Goal: Task Accomplishment & Management: Use online tool/utility

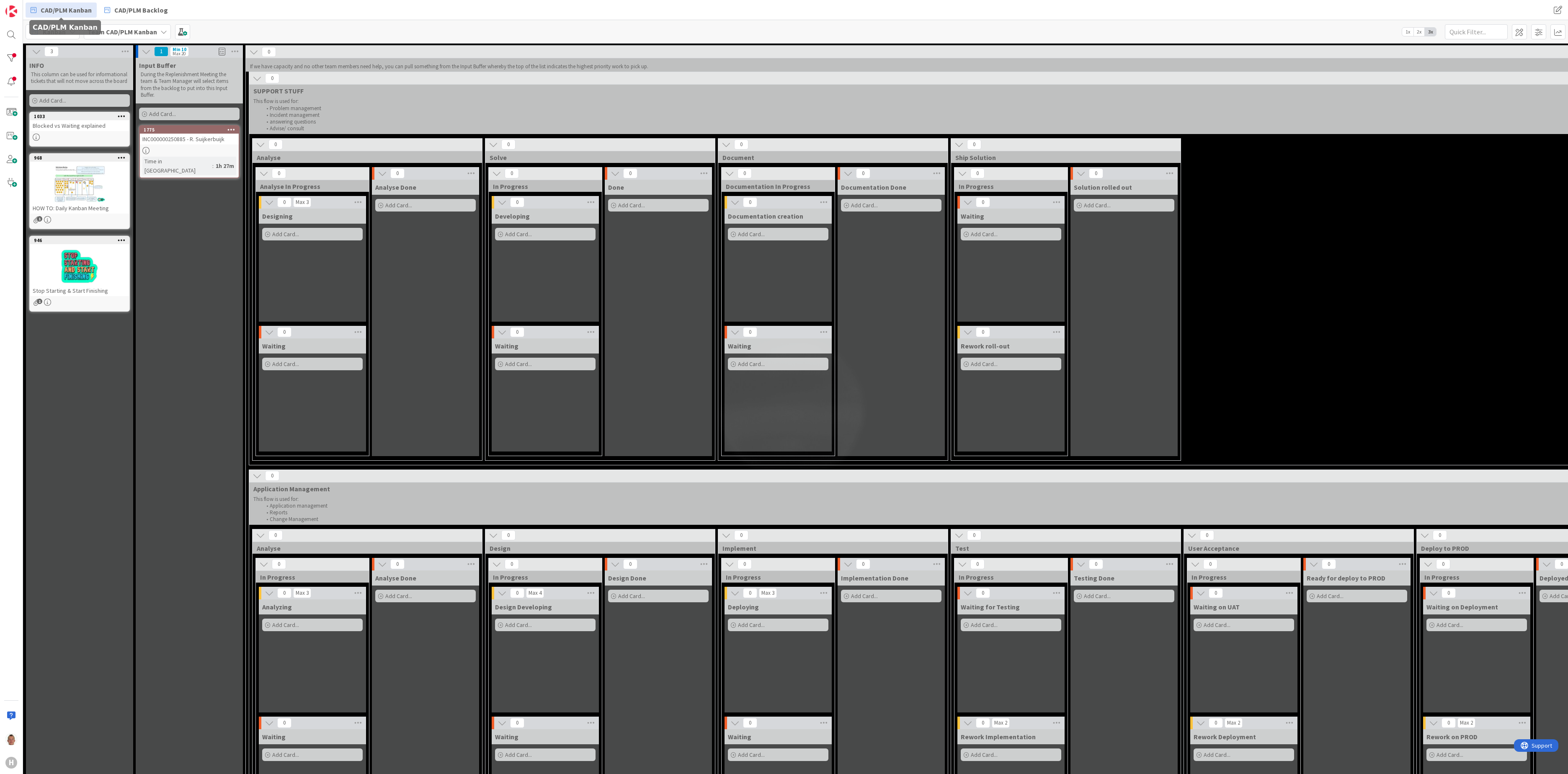
click at [81, 12] on span "CAD/PLM Kanban" at bounding box center [66, 10] width 51 height 10
click at [63, 33] on span "Kanban" at bounding box center [54, 32] width 23 height 10
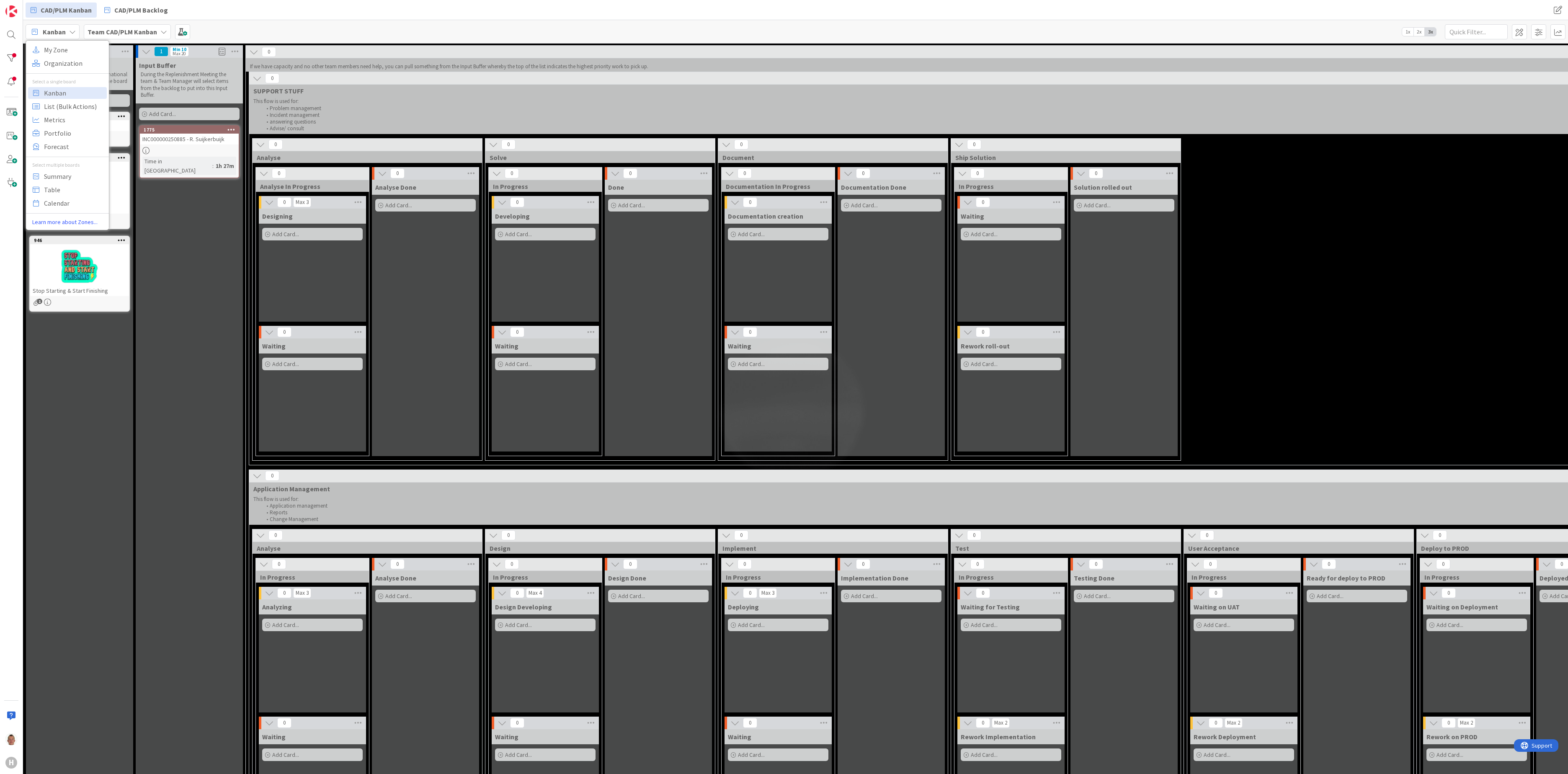
click at [138, 30] on b "Team CAD/PLM Kanban" at bounding box center [122, 32] width 69 height 9
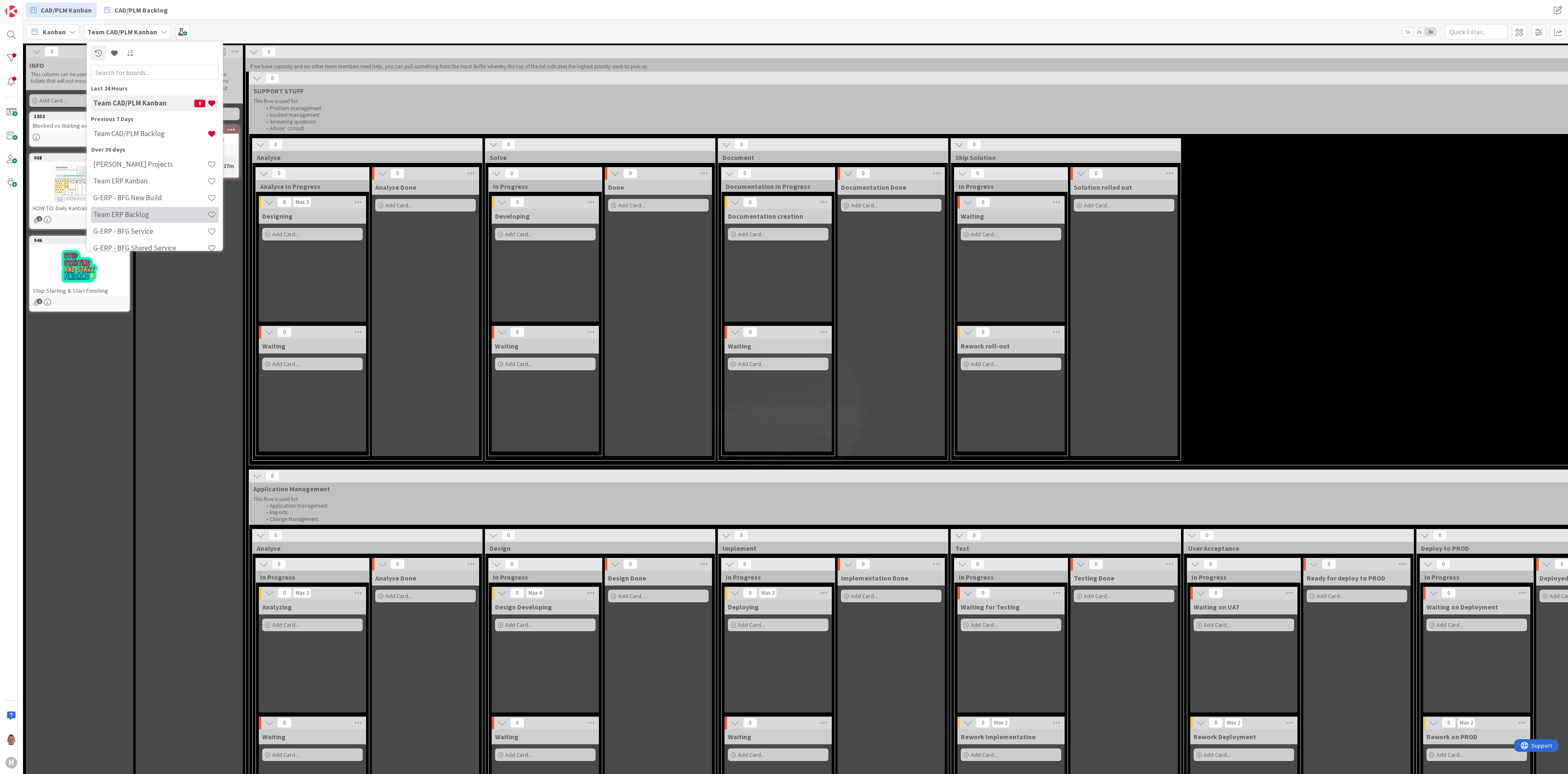
scroll to position [27, 0]
click at [166, 138] on h4 "Huisman Projects" at bounding box center [150, 137] width 114 height 9
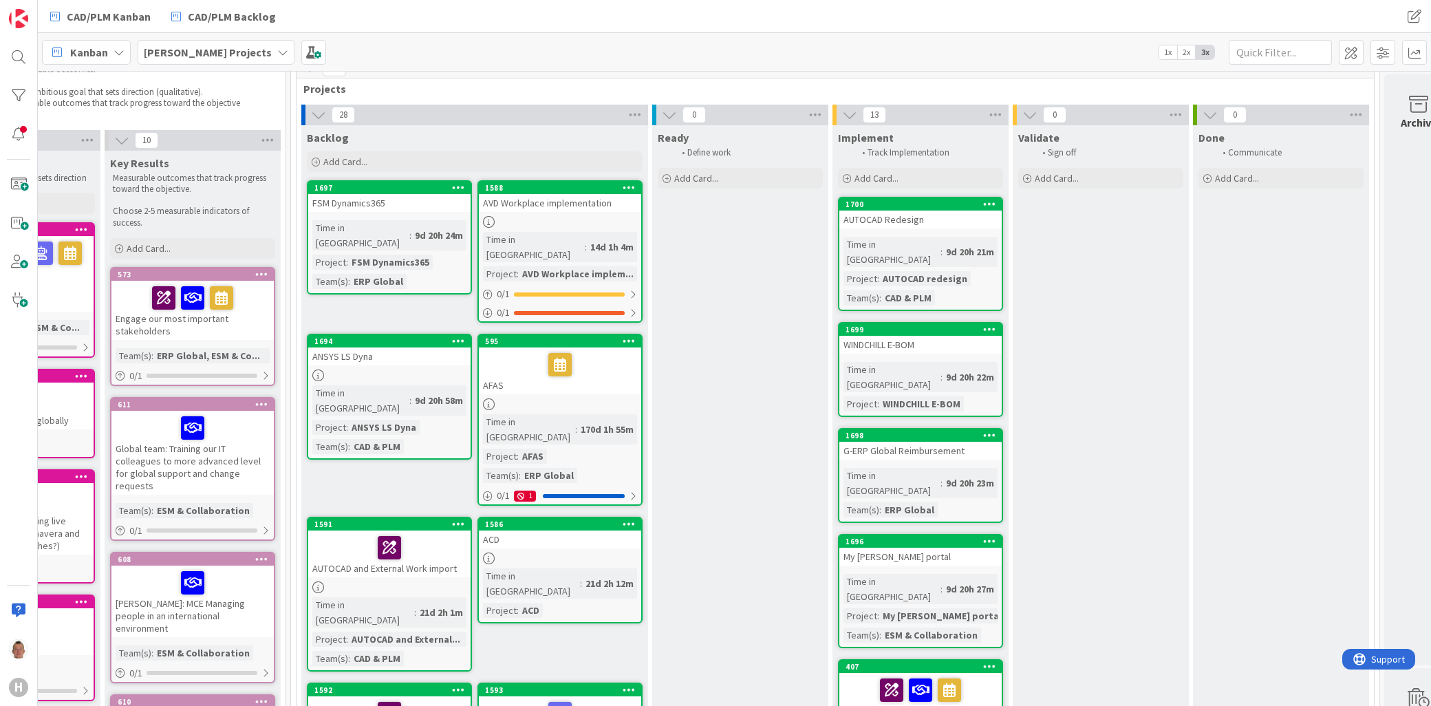
scroll to position [76, 304]
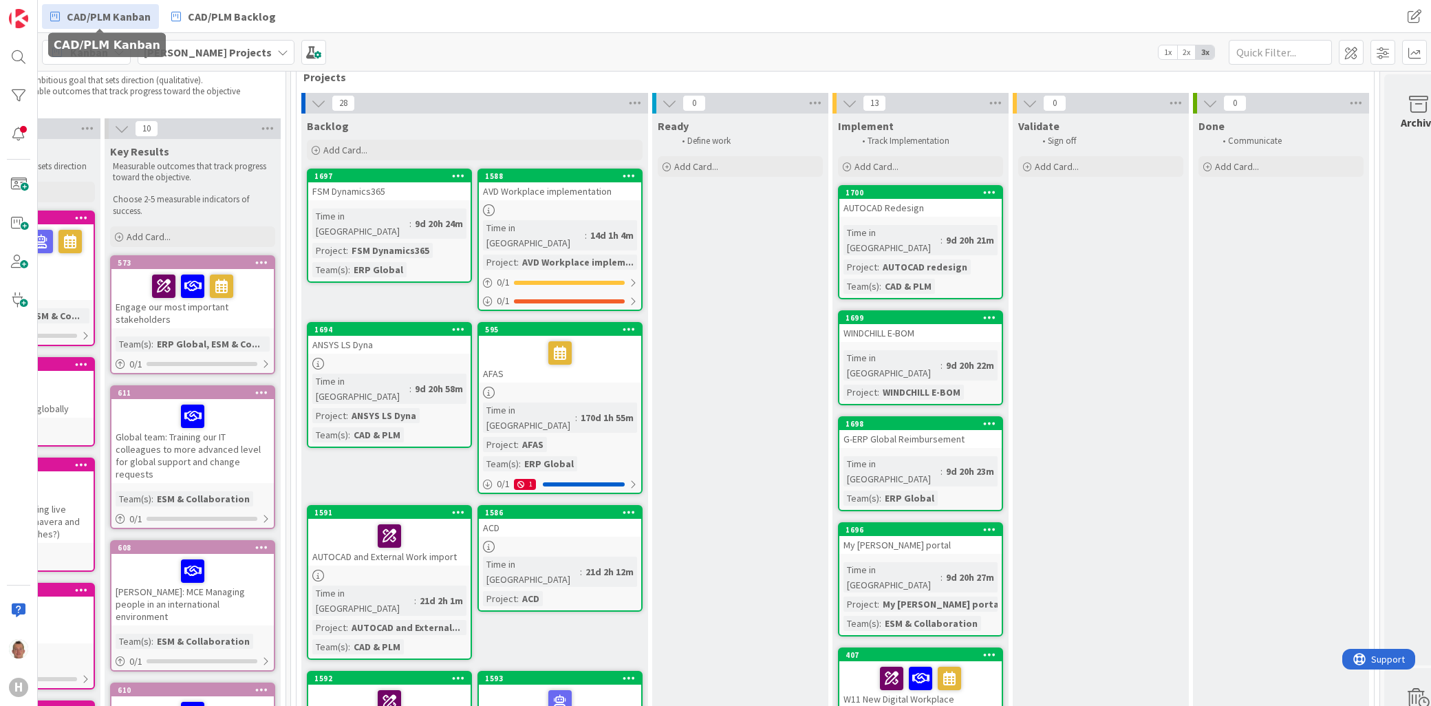
click at [109, 12] on span "CAD/PLM Kanban" at bounding box center [109, 16] width 84 height 17
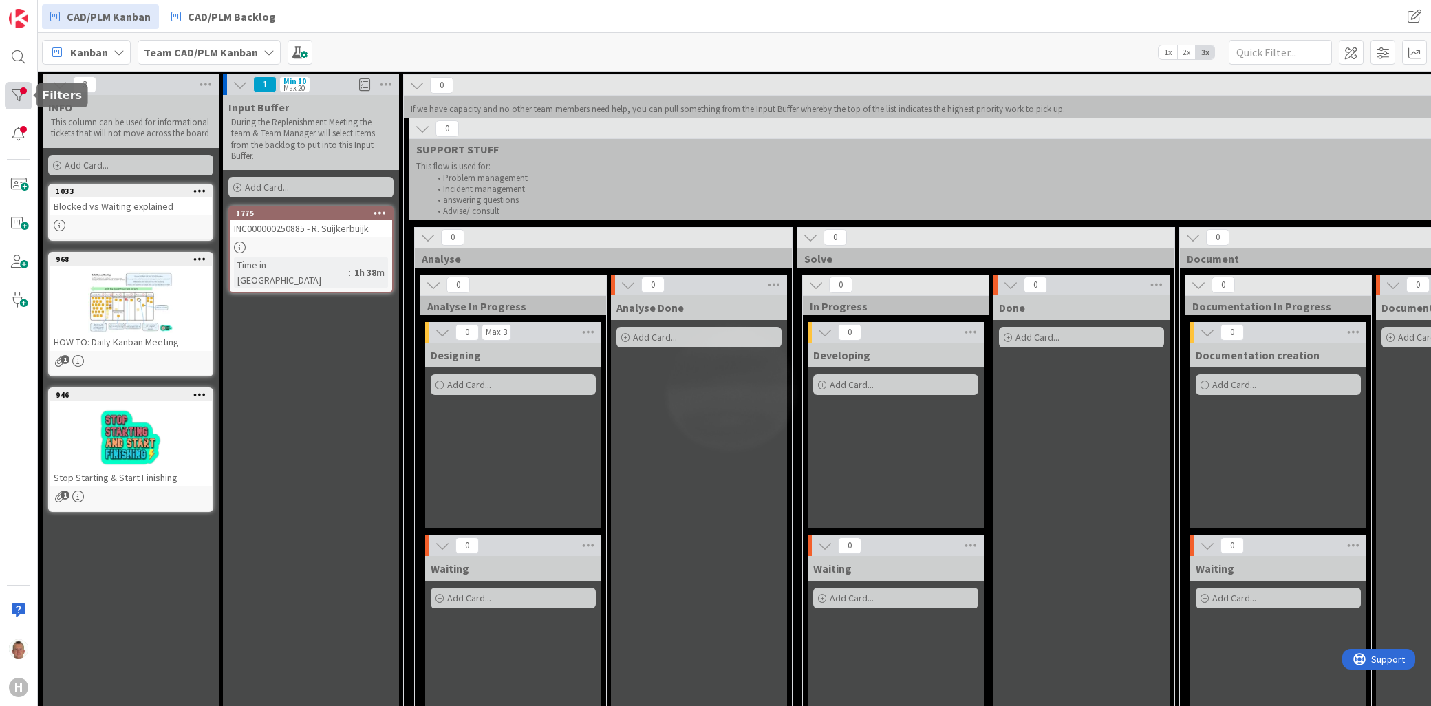
click at [21, 98] on div at bounding box center [19, 96] width 28 height 28
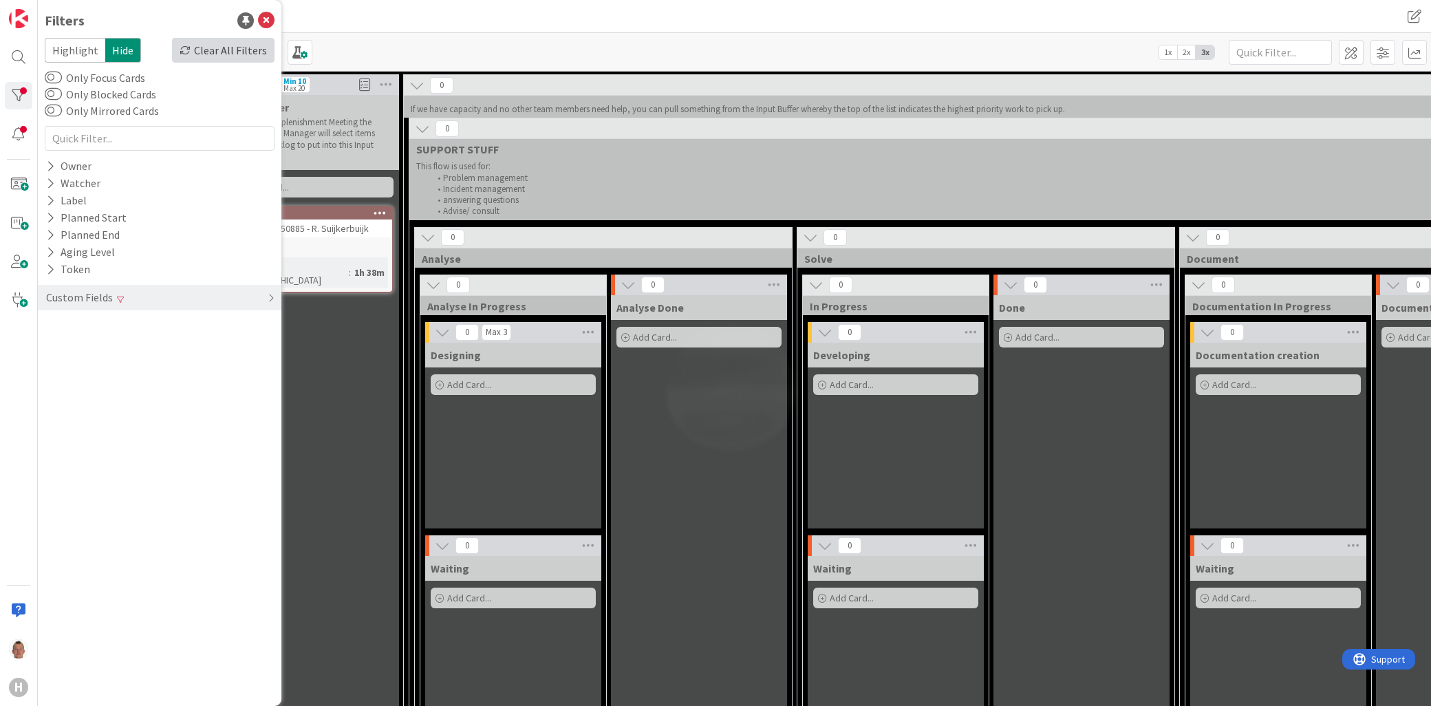
click at [220, 52] on div "Clear All Filters" at bounding box center [223, 50] width 103 height 25
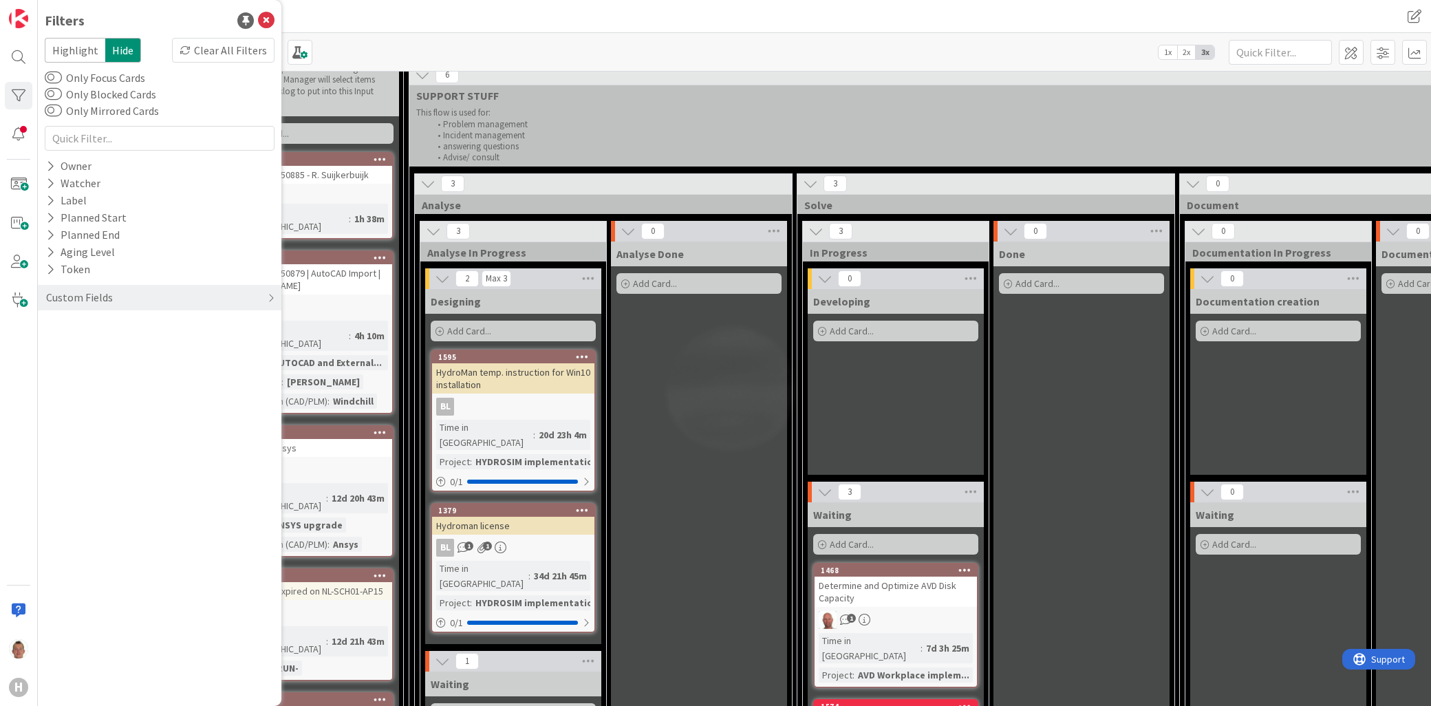
scroll to position [76, 0]
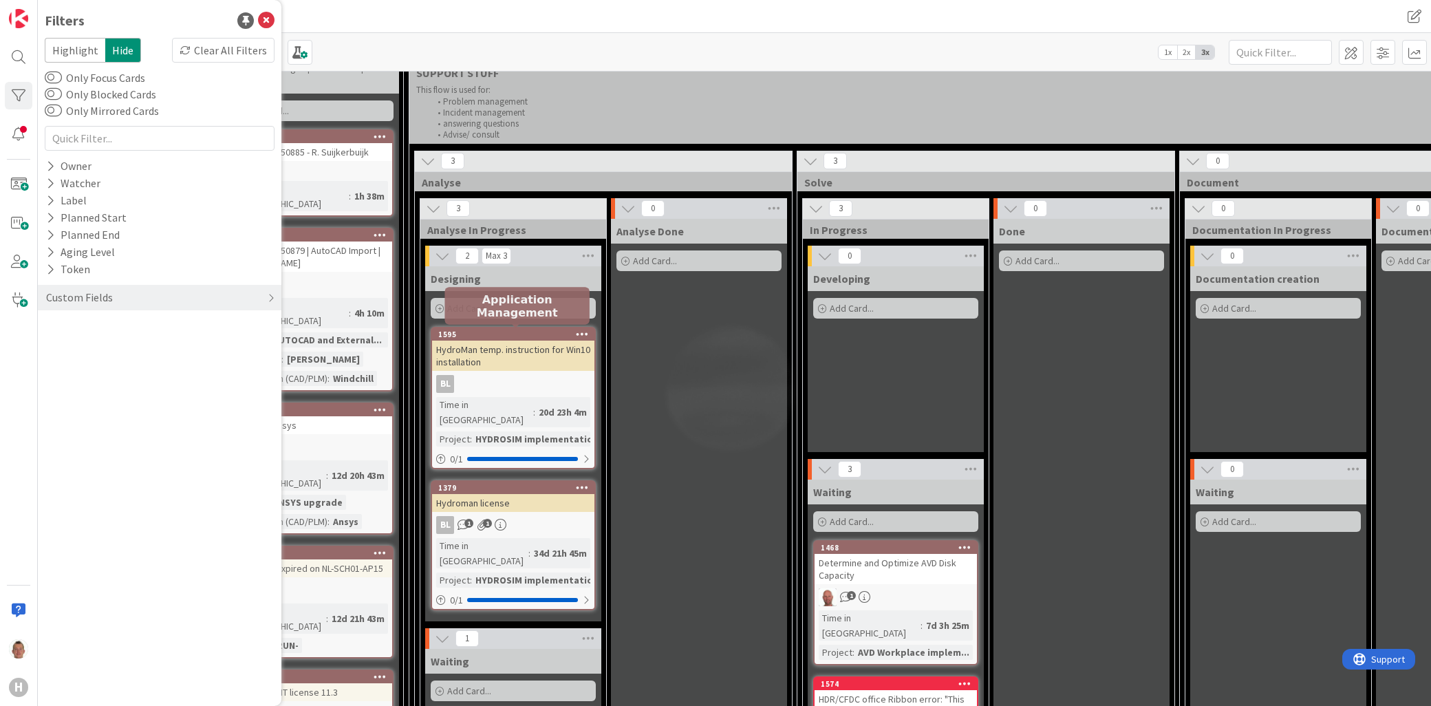
click at [530, 349] on div "HydroMan temp. instruction for Win10 installation" at bounding box center [513, 356] width 162 height 30
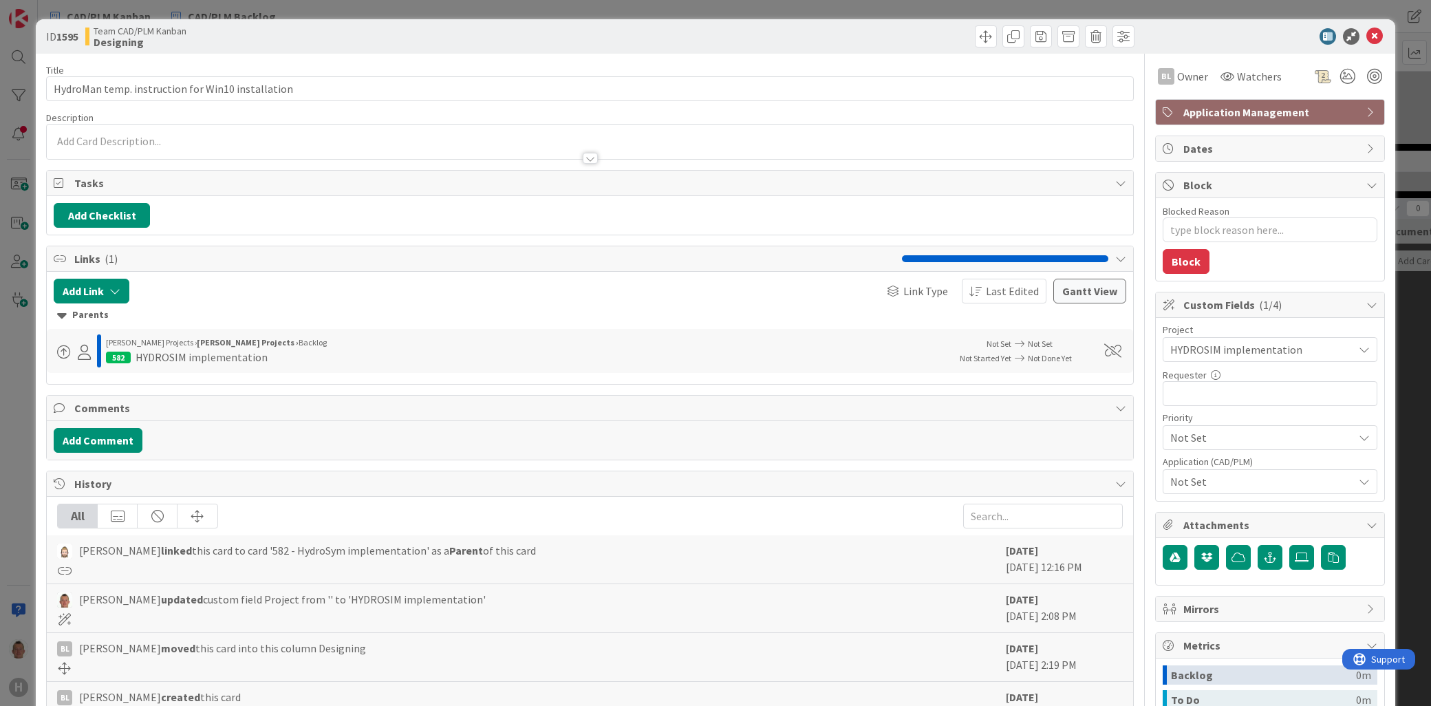
type textarea "x"
drag, startPoint x: 175, startPoint y: 342, endPoint x: 278, endPoint y: 341, distance: 102.5
click at [278, 341] on div "[PERSON_NAME] Projects › [PERSON_NAME] Projects › Backlog" at bounding box center [523, 342] width 835 height 12
click at [1366, 28] on icon at bounding box center [1374, 36] width 17 height 17
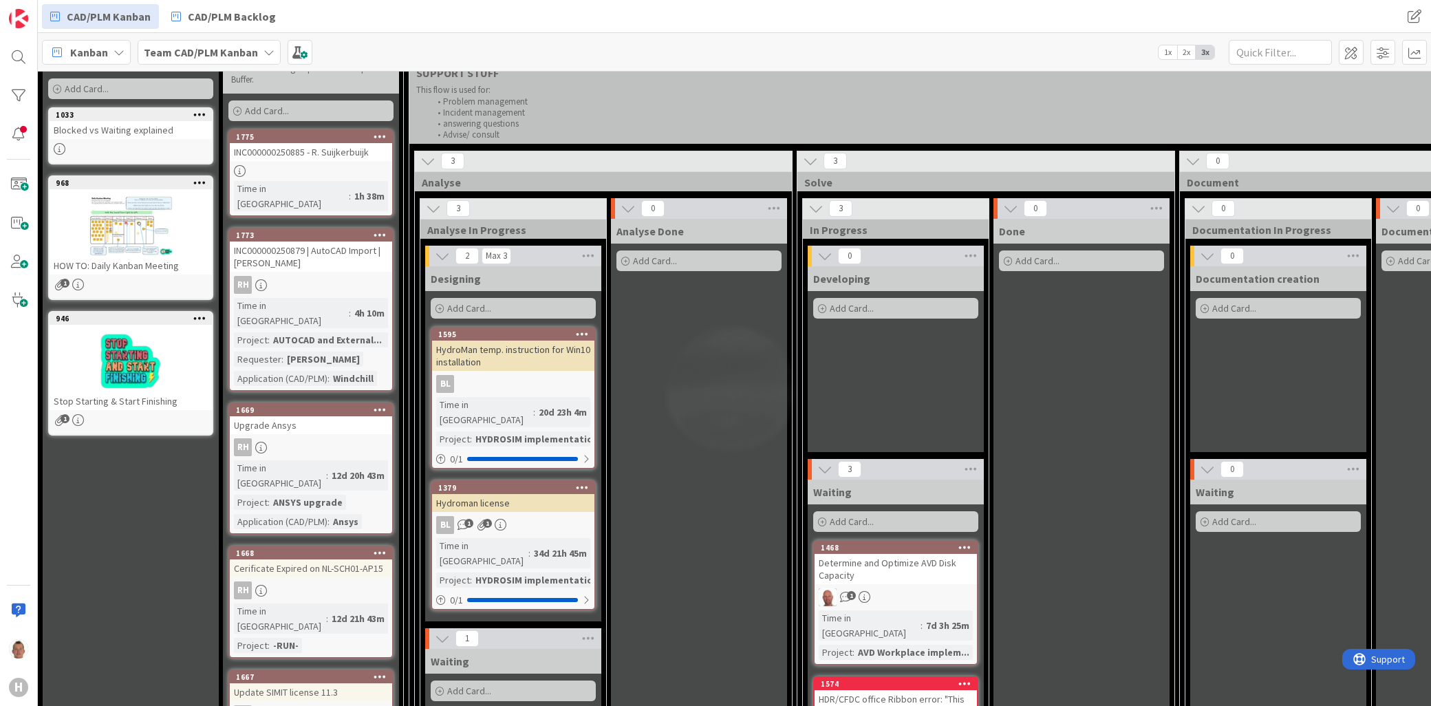
click at [184, 54] on b "Team CAD/PLM Kanban" at bounding box center [201, 52] width 114 height 14
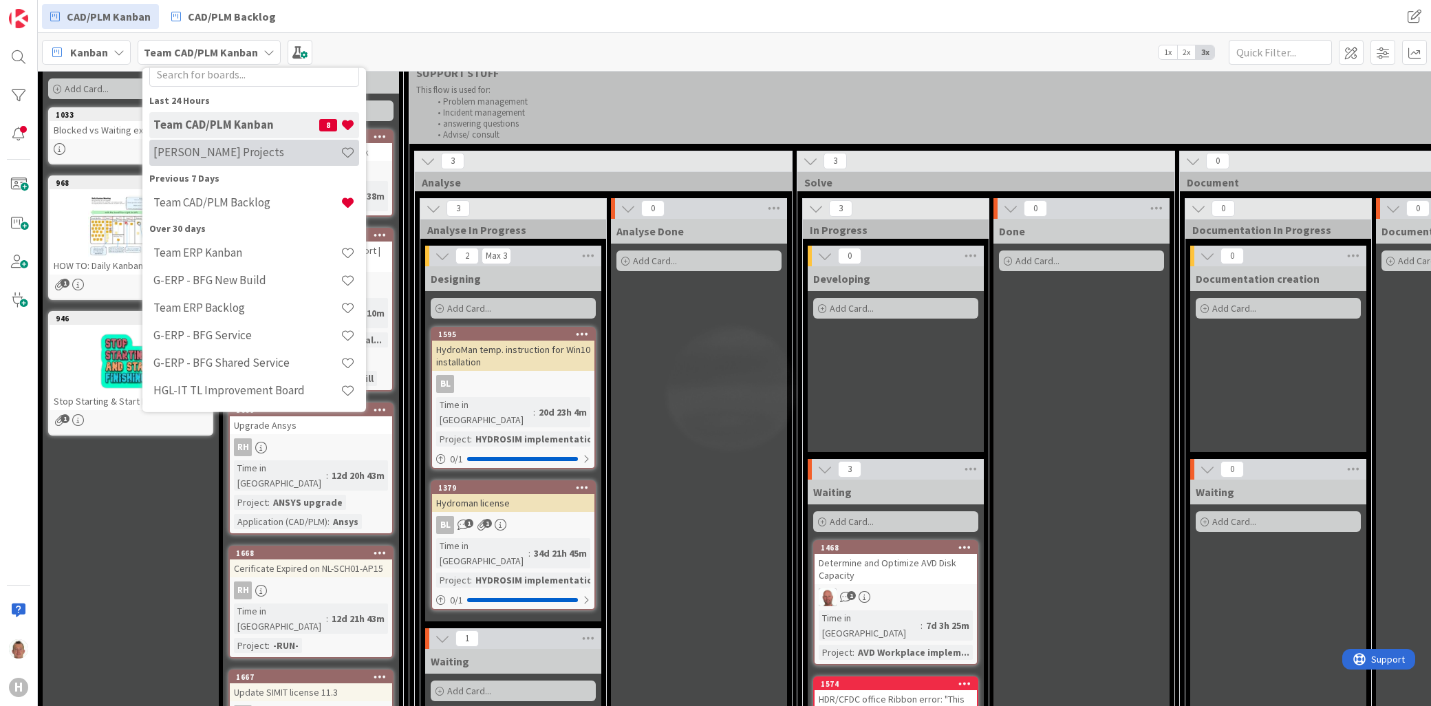
click at [224, 159] on h4 "Huisman Projects" at bounding box center [246, 152] width 187 height 14
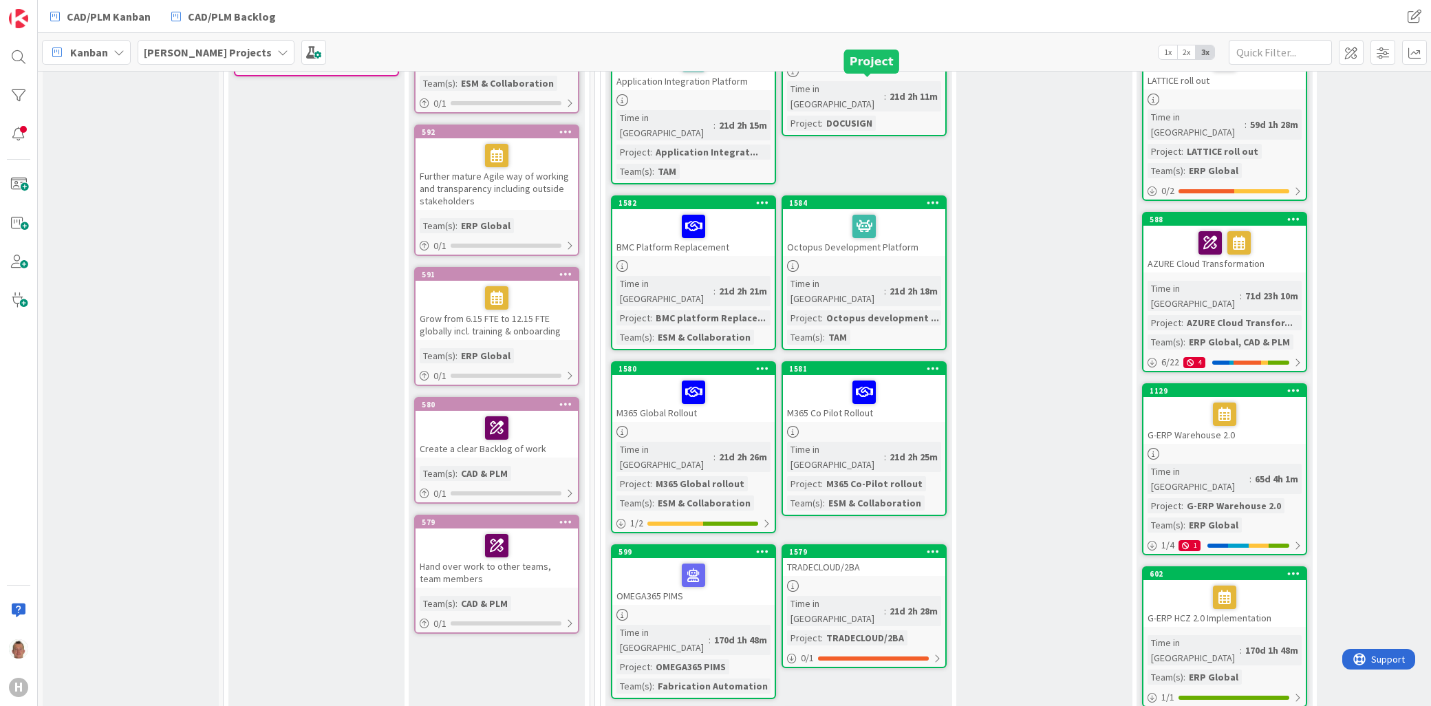
scroll to position [1070, 0]
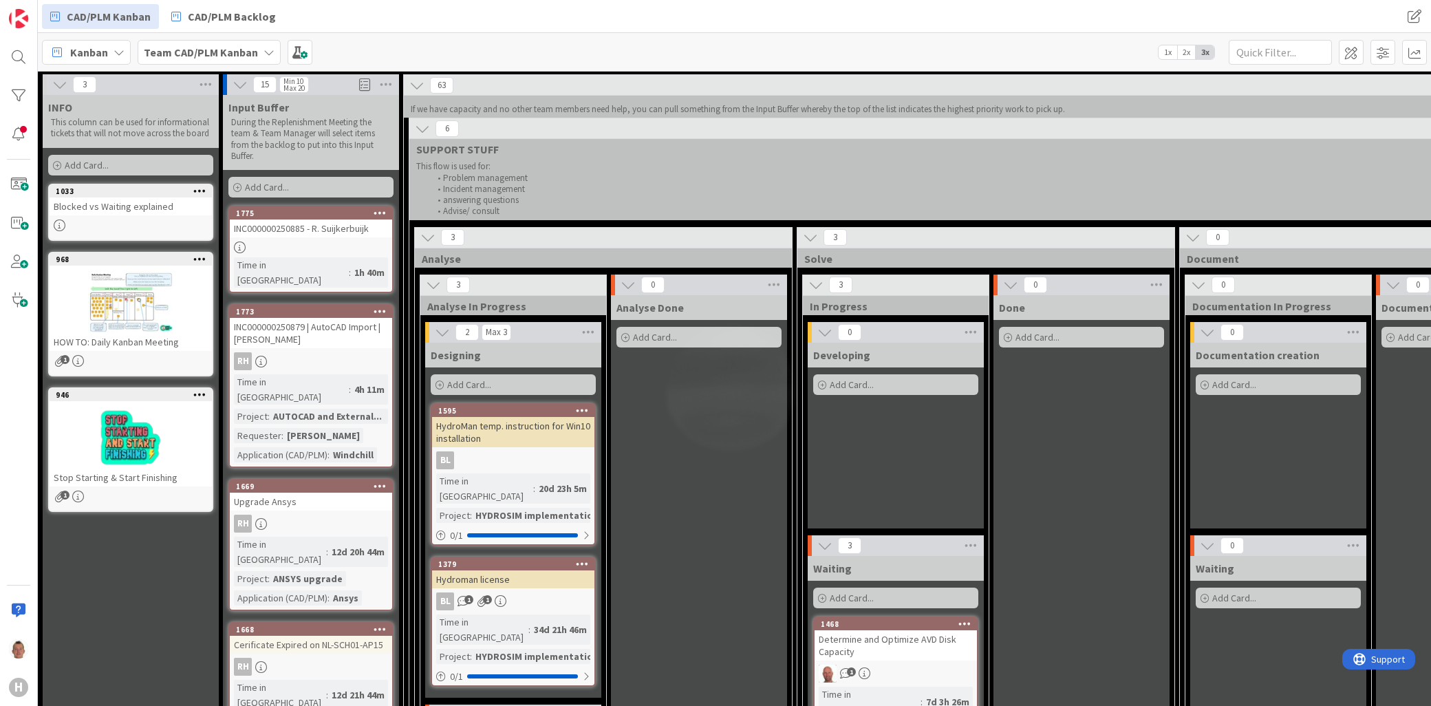
click at [527, 453] on div "BL" at bounding box center [513, 460] width 162 height 18
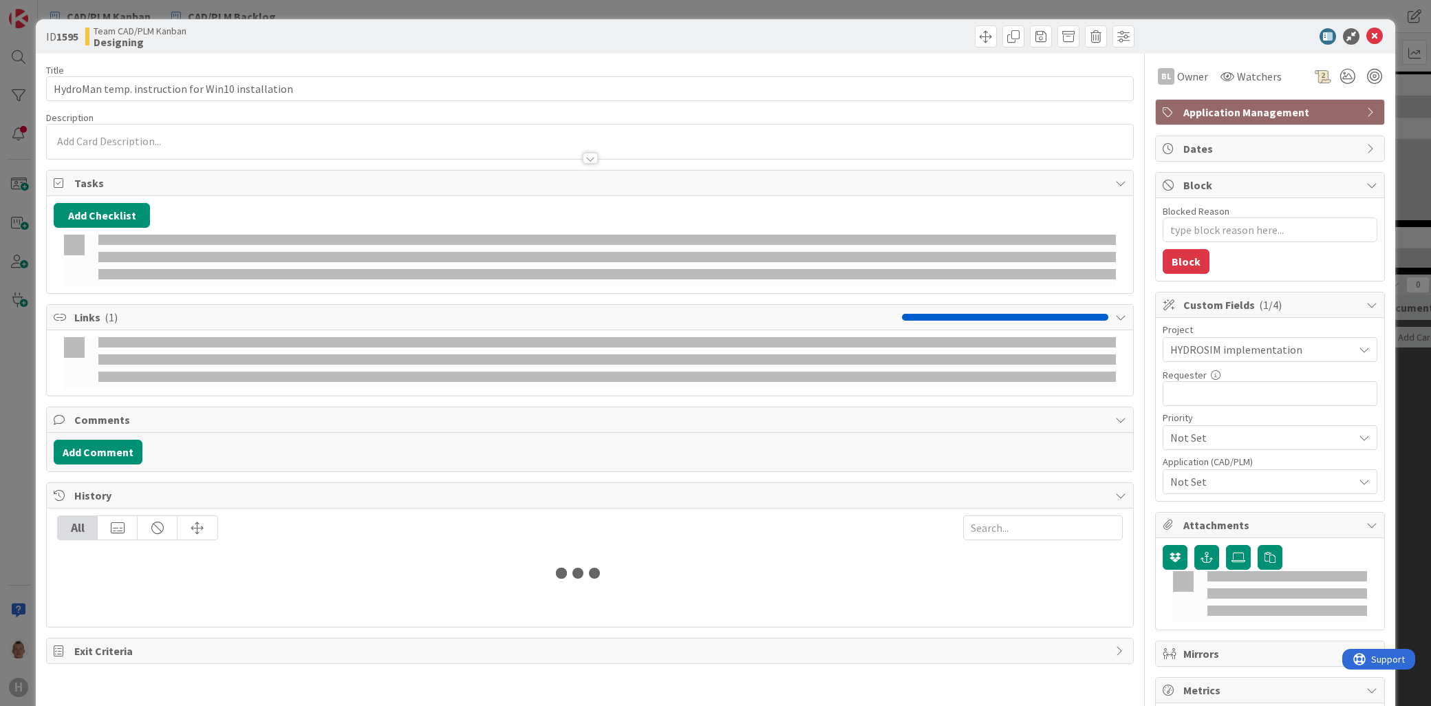
type textarea "x"
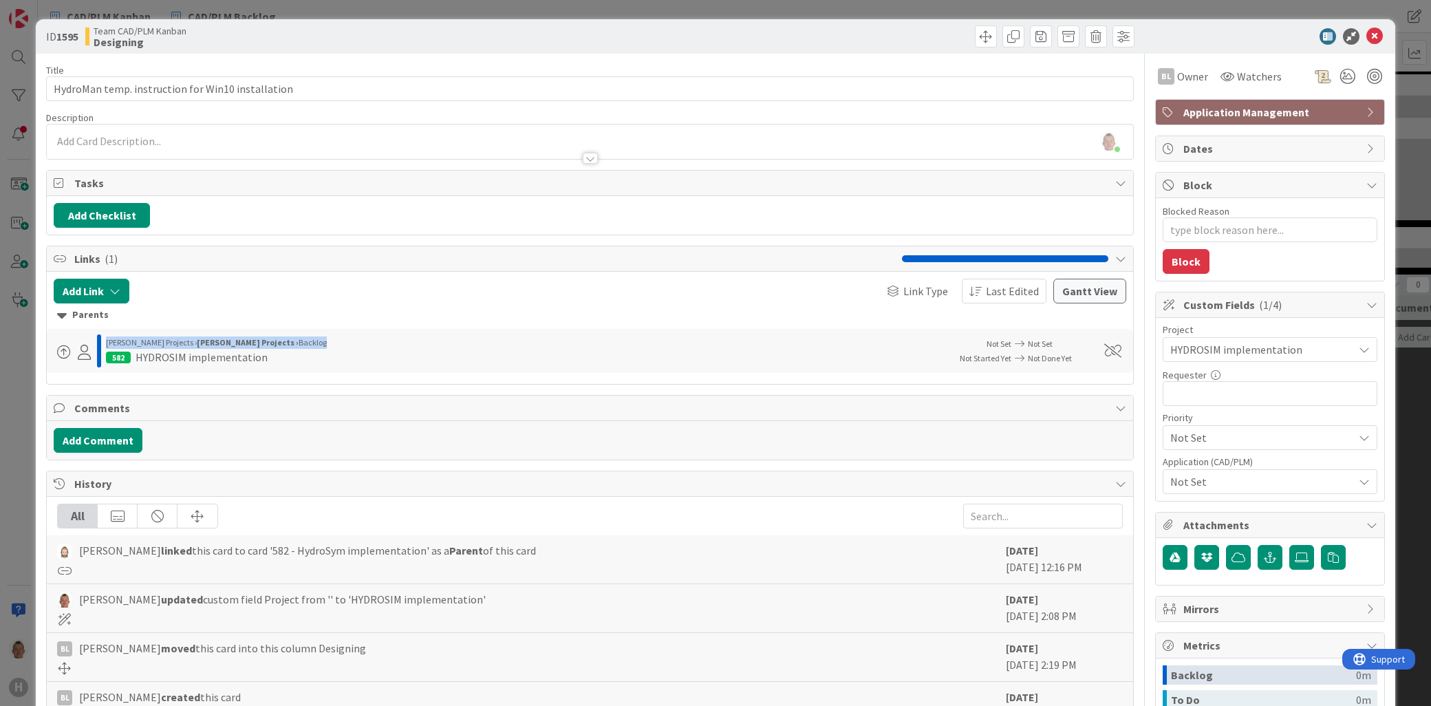
drag, startPoint x: 105, startPoint y: 341, endPoint x: 281, endPoint y: 343, distance: 175.5
click at [281, 343] on div "[PERSON_NAME] Projects › [PERSON_NAME] Projects › Backlog" at bounding box center [523, 342] width 835 height 12
click at [1369, 31] on icon at bounding box center [1374, 36] width 17 height 17
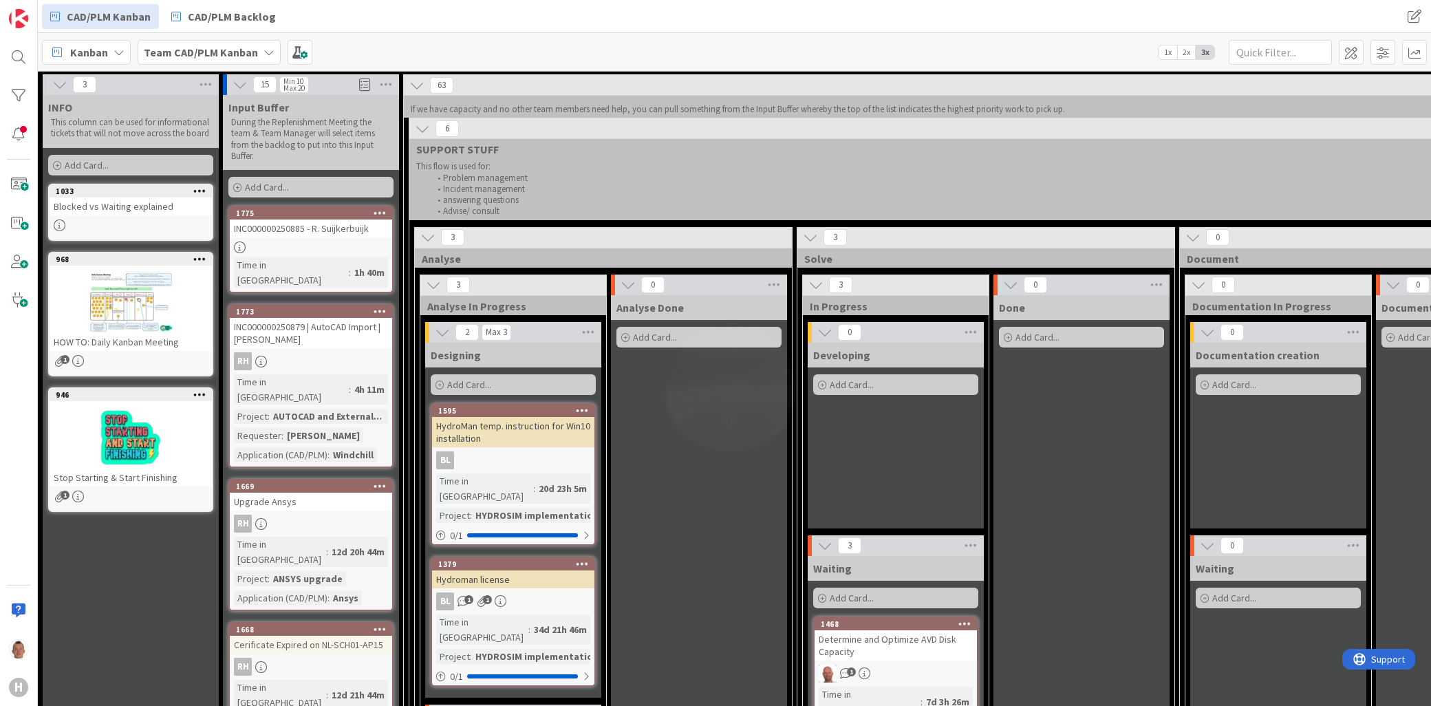
click at [1101, 512] on div "Done Add Card..." at bounding box center [1082, 702] width 176 height 815
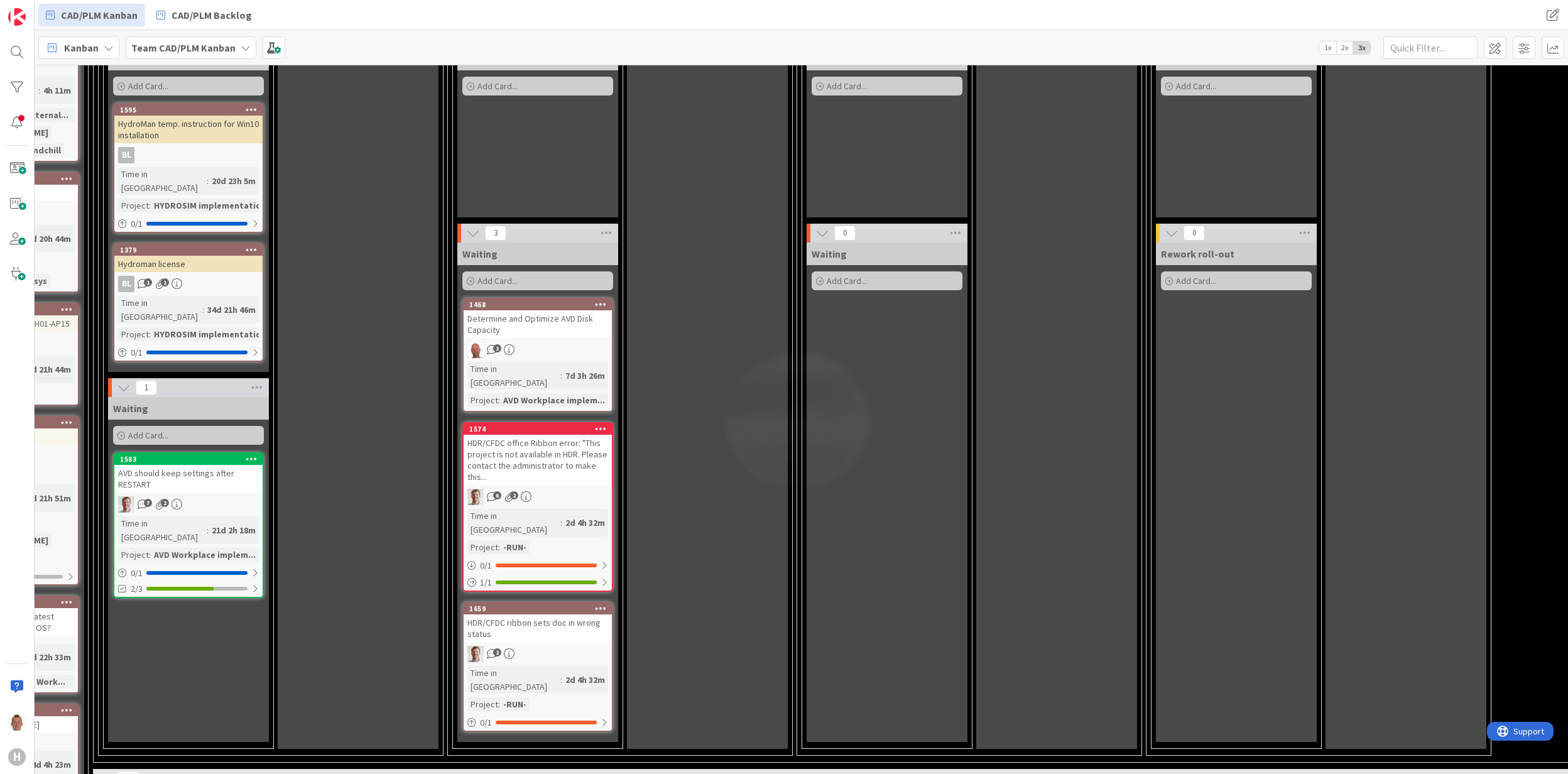
scroll to position [0, 280]
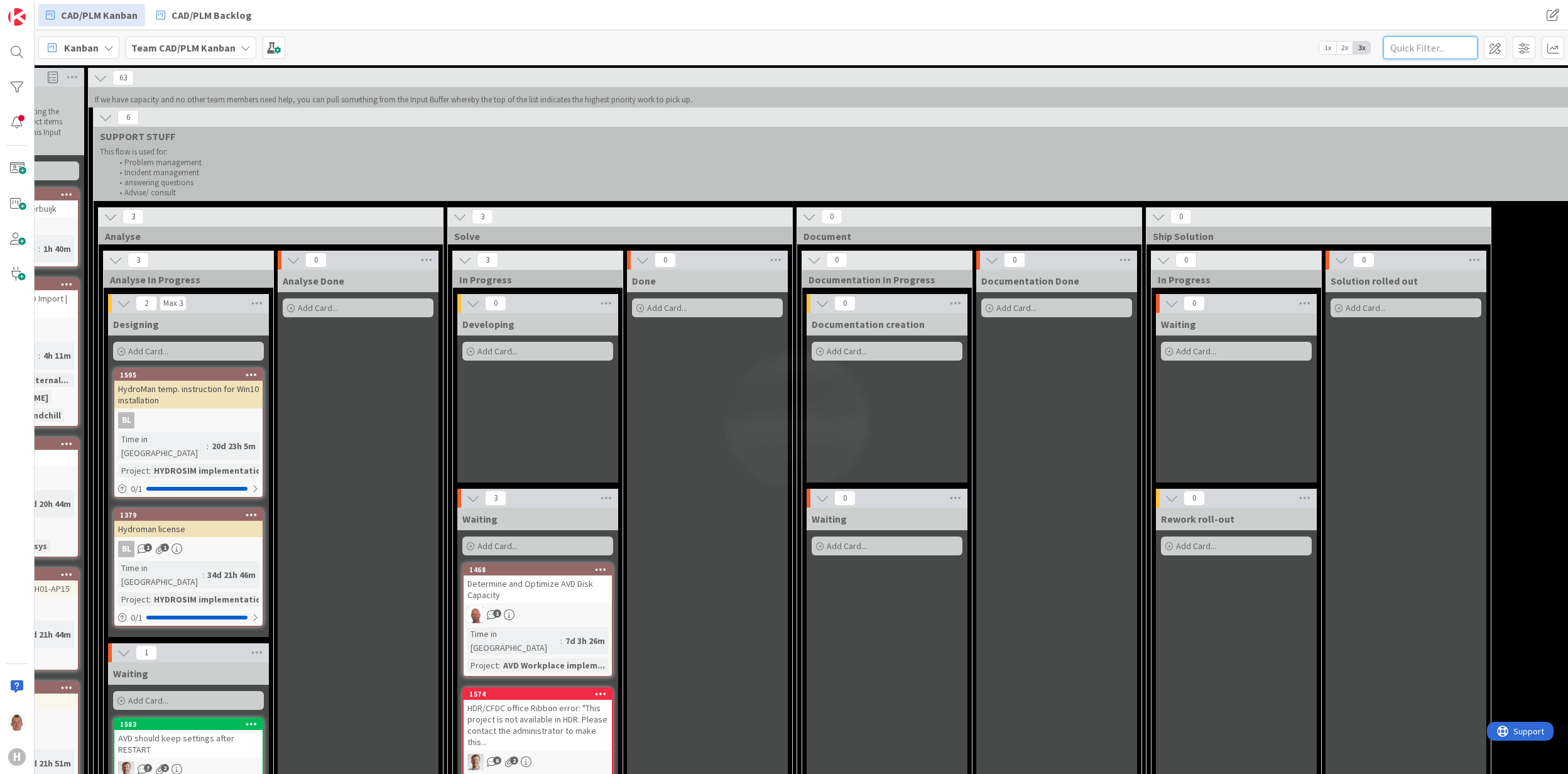
click at [1306, 51] on input "text" at bounding box center [1430, 47] width 94 height 23
type input "2nd"
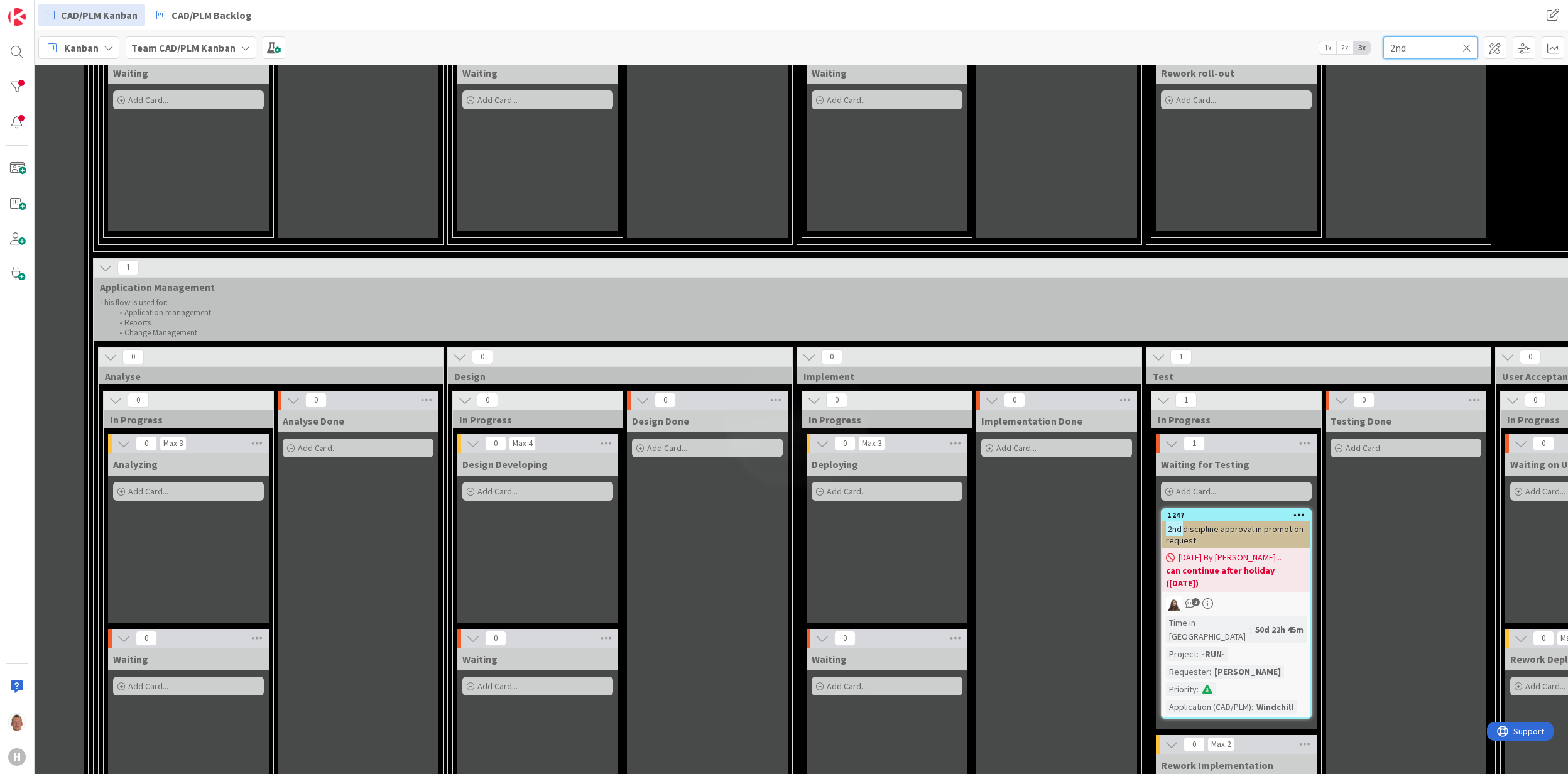
scroll to position [502, 280]
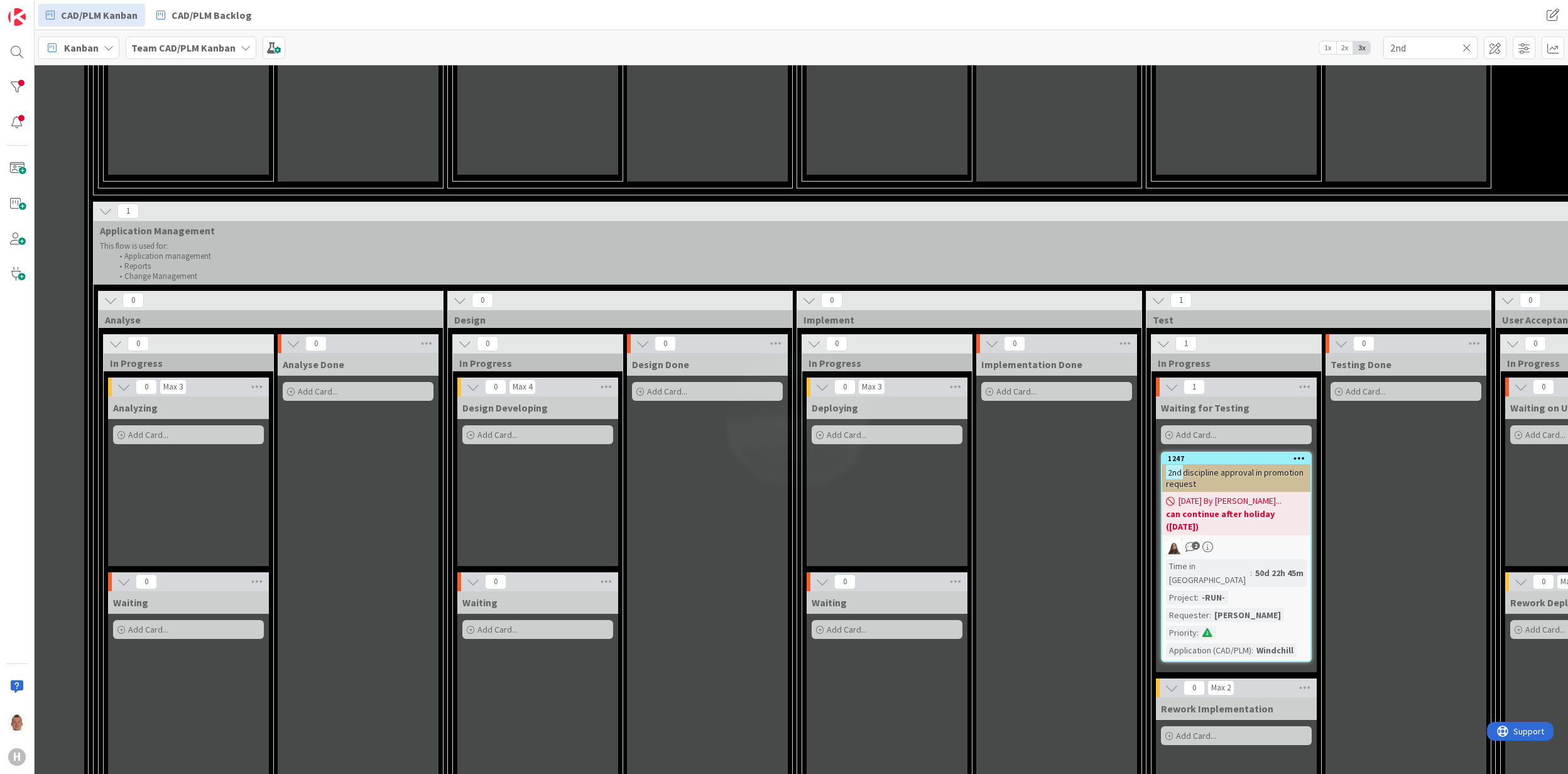
click at [1229, 496] on span "[DATE] By [PERSON_NAME]..." at bounding box center [1230, 500] width 103 height 13
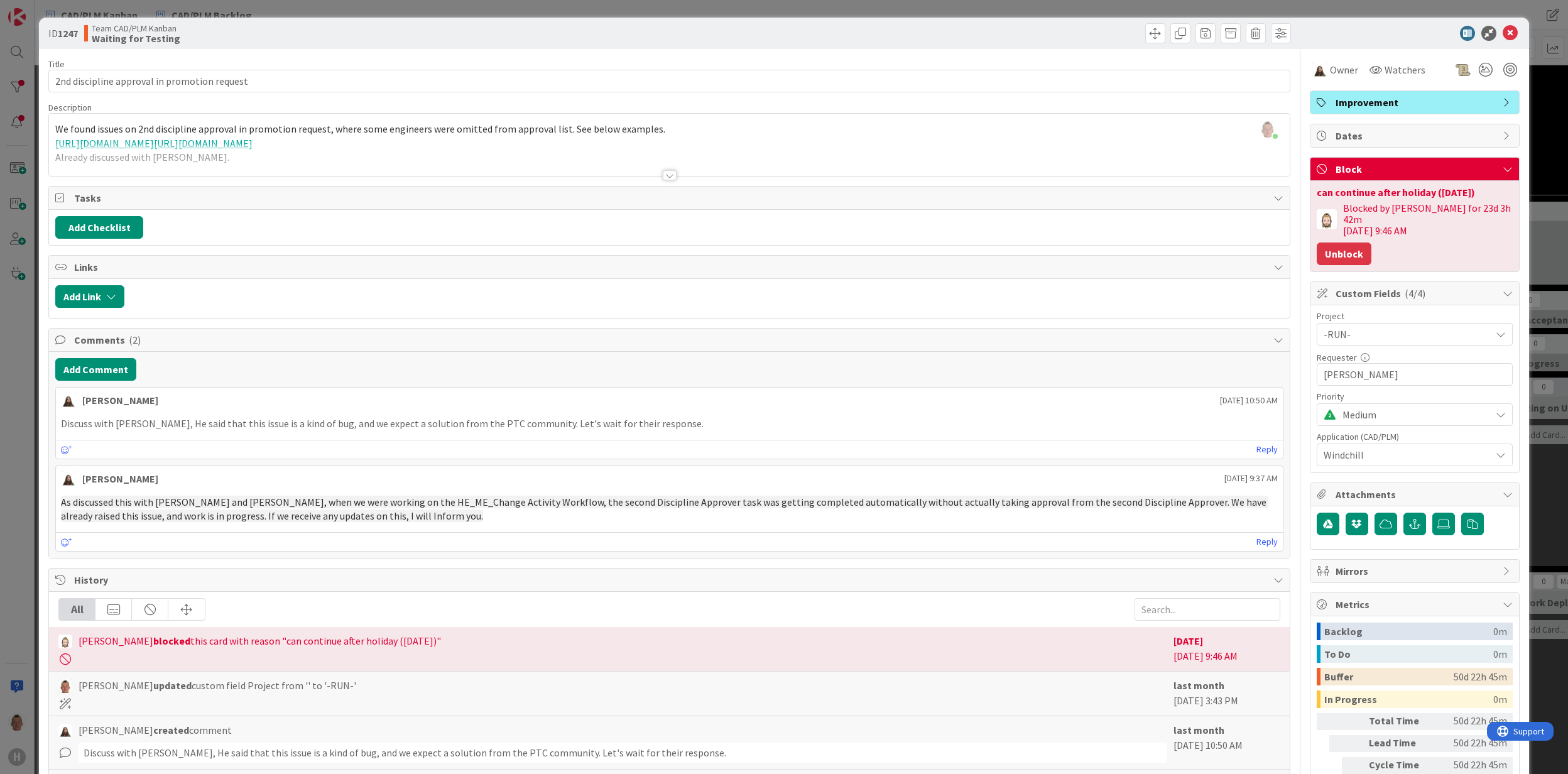
click at [1306, 245] on button "Unblock" at bounding box center [1344, 254] width 55 height 23
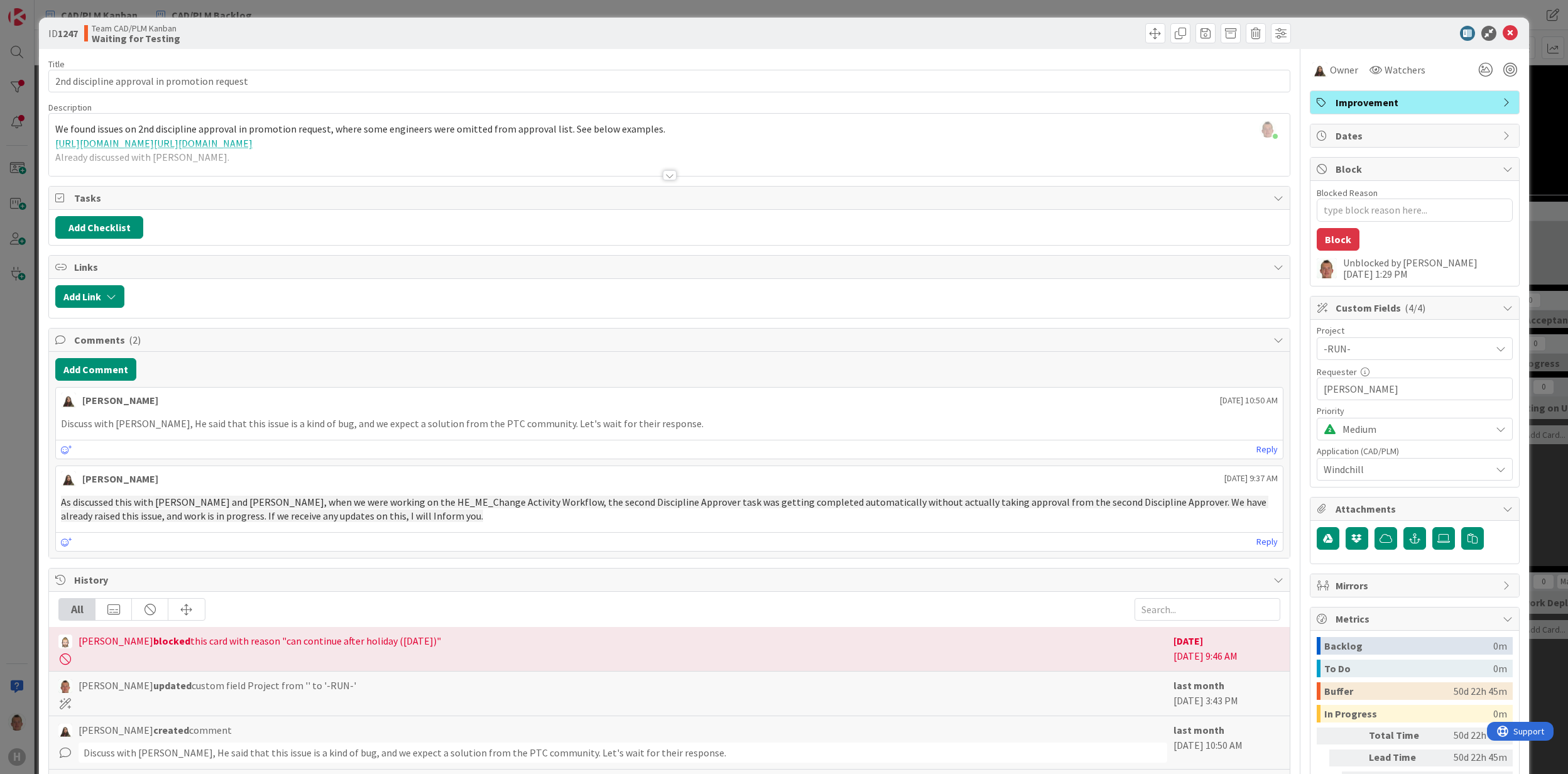
type textarea "x"
click at [1306, 37] on icon at bounding box center [1510, 33] width 16 height 16
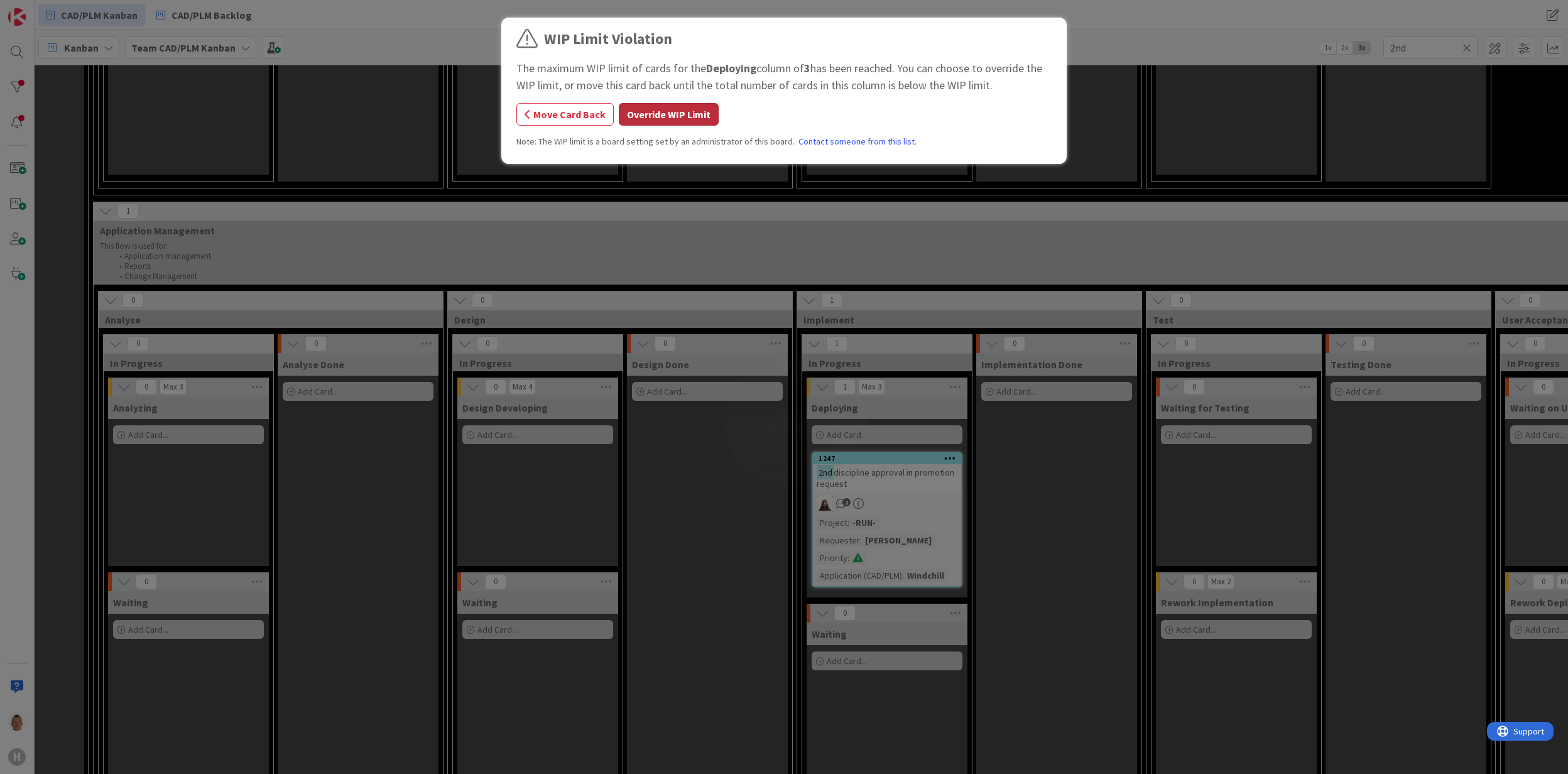
click at [709, 110] on button "Override WIP Limit" at bounding box center [668, 114] width 100 height 23
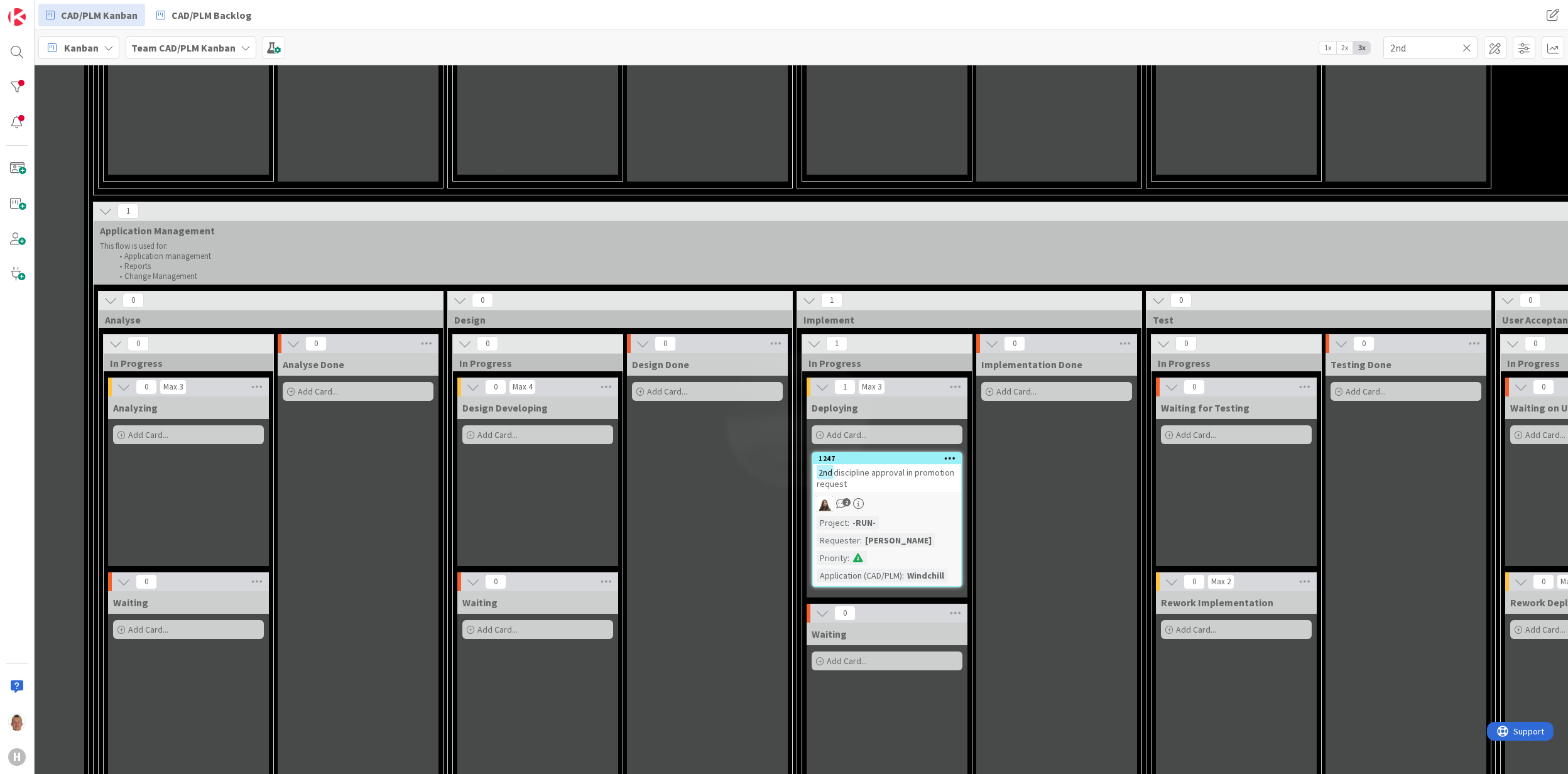
click at [1306, 47] on icon at bounding box center [1468, 47] width 9 height 11
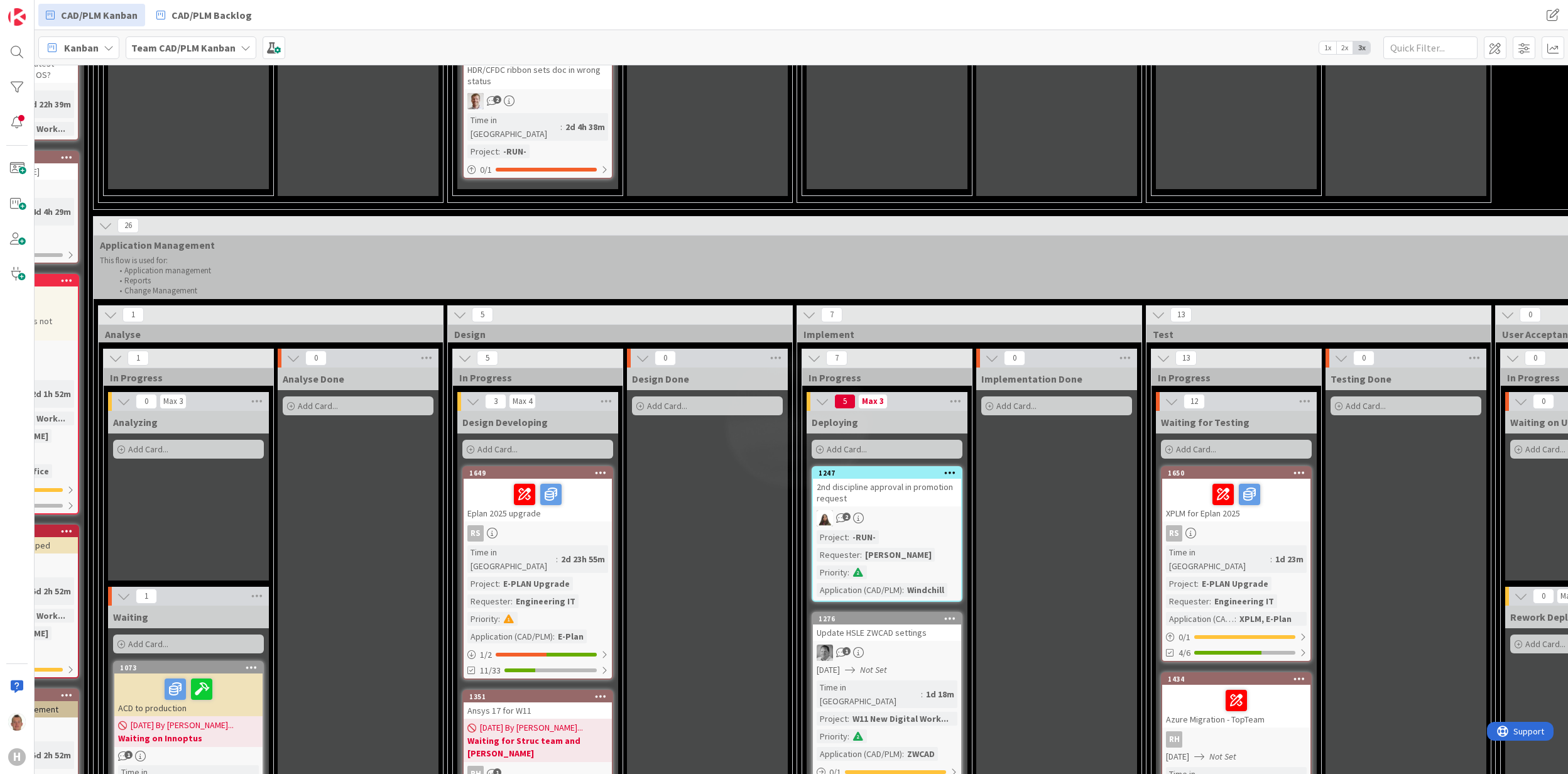
scroll to position [754, 280]
